Goal: Task Accomplishment & Management: Use online tool/utility

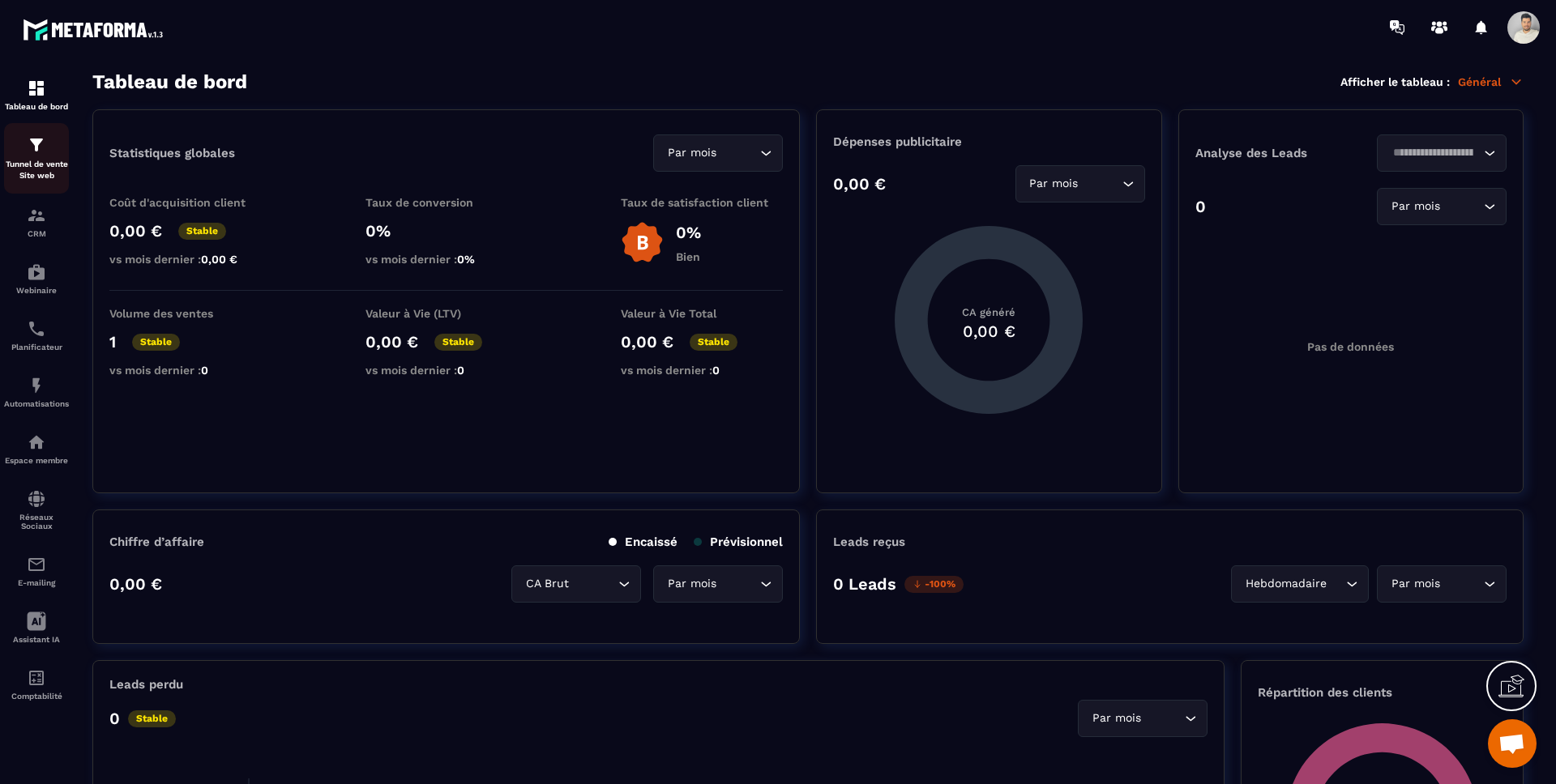
click at [31, 163] on p "Tunnel de vente Site web" at bounding box center [36, 170] width 65 height 23
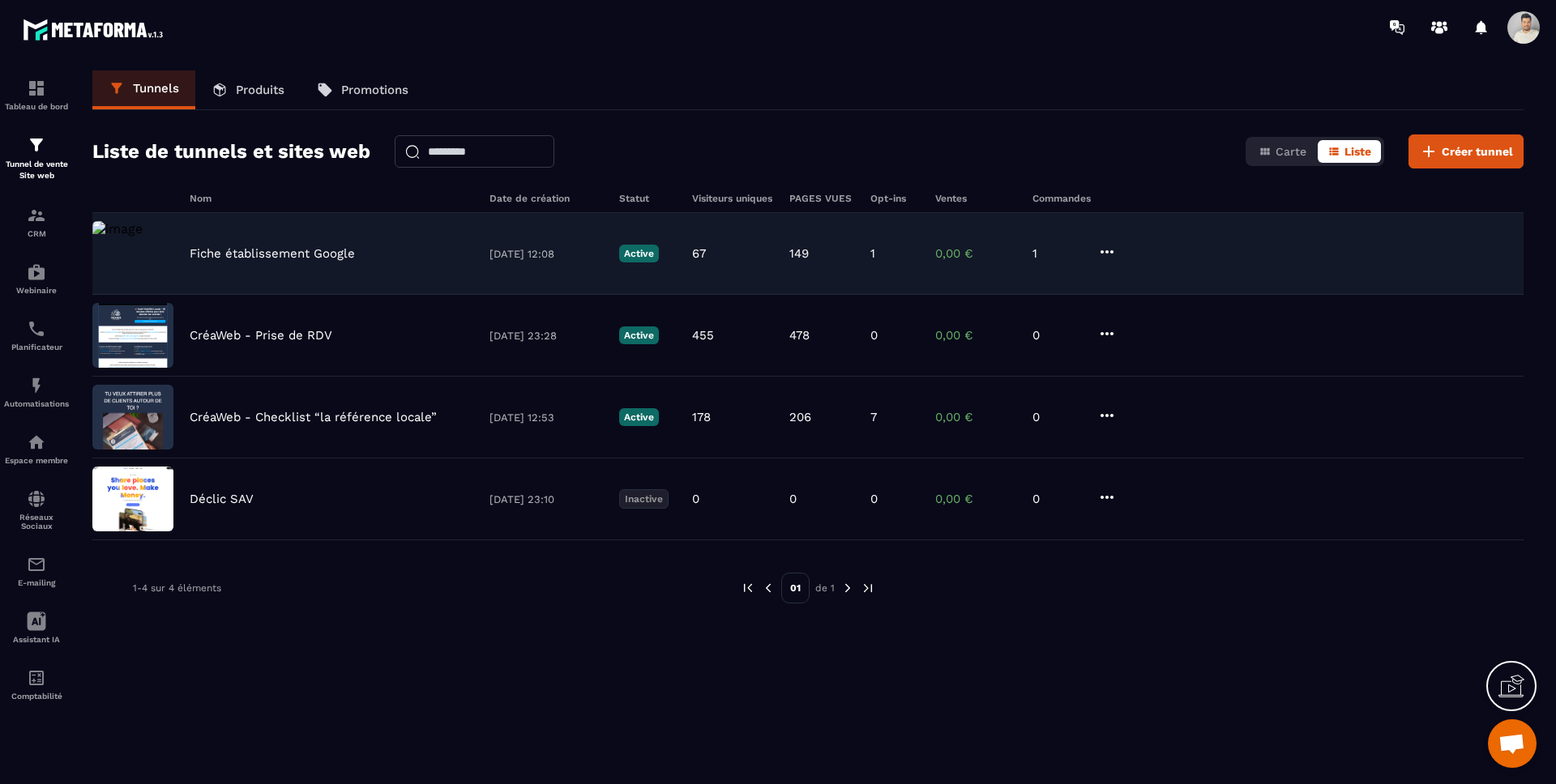
click at [307, 251] on p "Fiche établissement Google" at bounding box center [272, 253] width 165 height 14
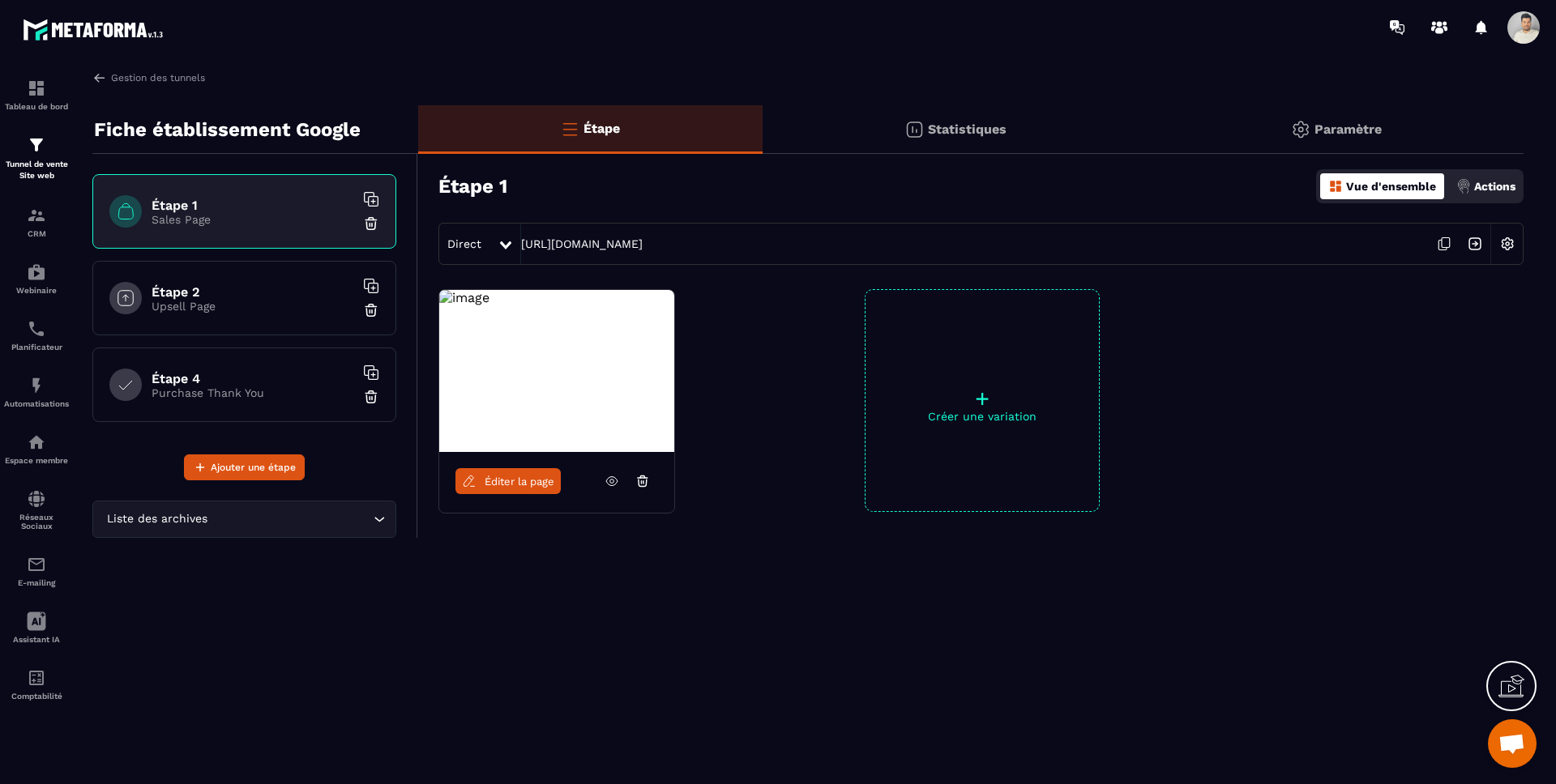
click at [616, 484] on icon at bounding box center [612, 481] width 11 height 9
click at [521, 479] on span "Éditer la page" at bounding box center [520, 481] width 69 height 12
